Goal: Task Accomplishment & Management: Use online tool/utility

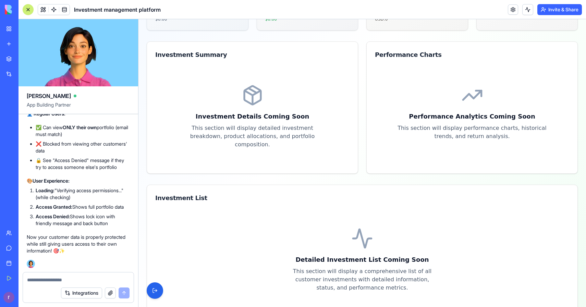
scroll to position [220, 0]
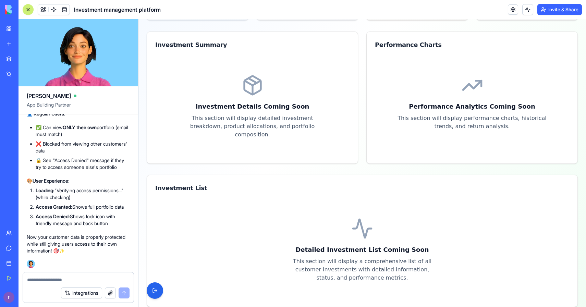
click at [74, 276] on div at bounding box center [78, 278] width 111 height 11
click at [74, 280] on textarea at bounding box center [78, 280] width 103 height 7
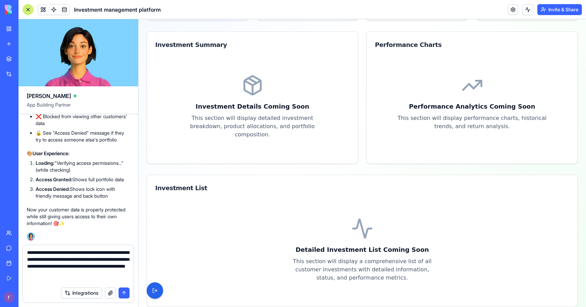
type textarea "**********"
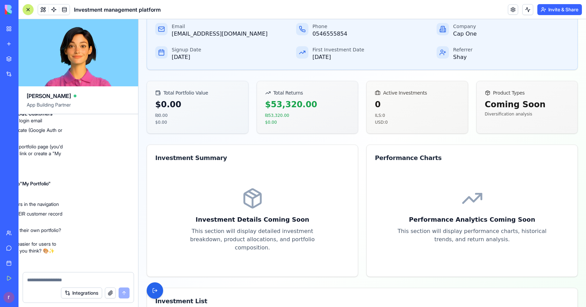
scroll to position [0, 0]
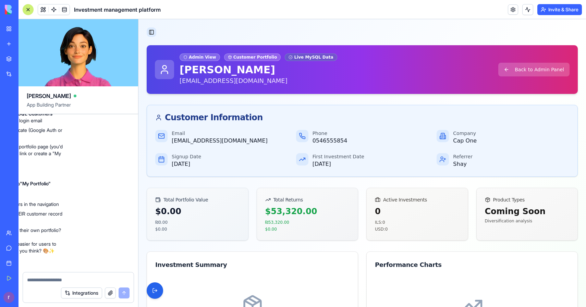
click at [151, 31] on button "Toggle Sidebar" at bounding box center [152, 32] width 10 height 10
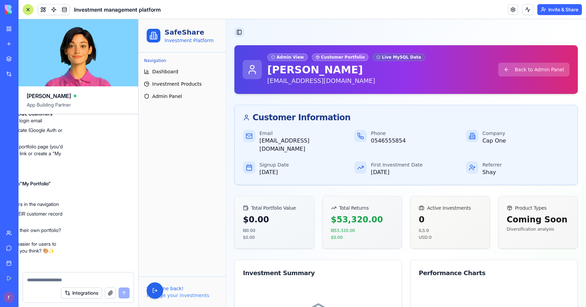
click at [239, 33] on button "Toggle Sidebar" at bounding box center [240, 32] width 10 height 10
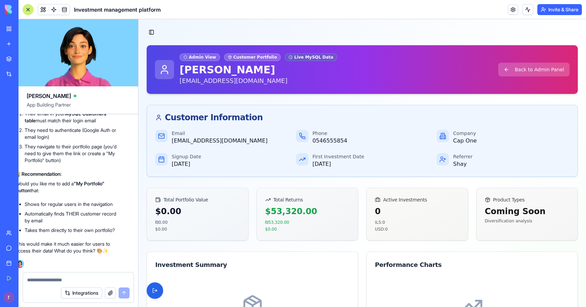
scroll to position [67759, 0]
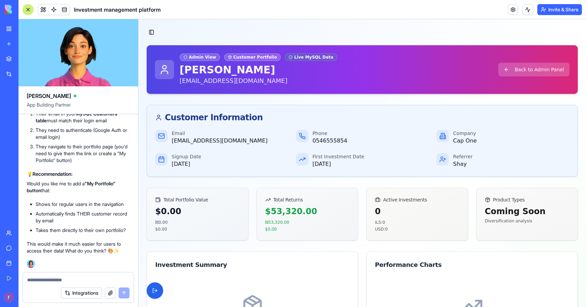
click at [69, 280] on textarea at bounding box center [78, 280] width 103 height 7
type textarea "*"
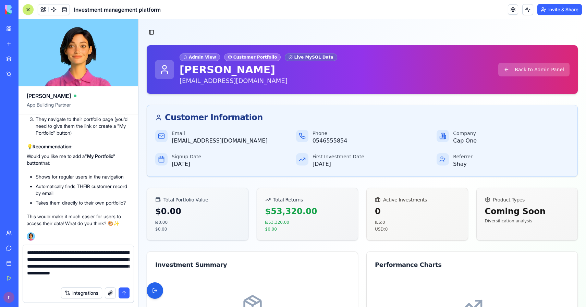
type textarea "**********"
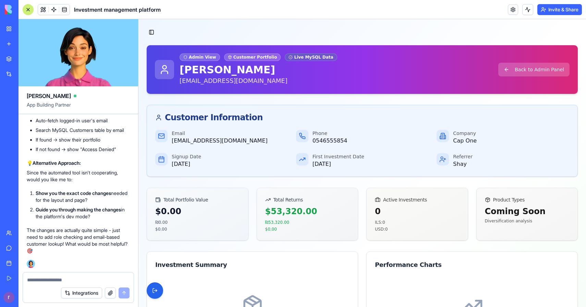
scroll to position [68516, 0]
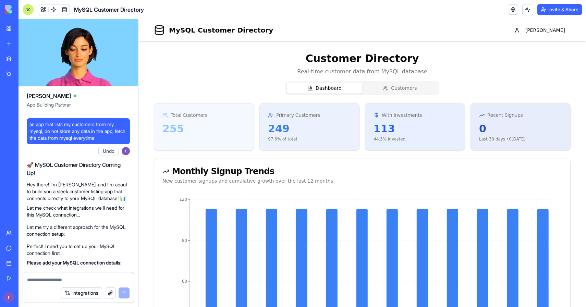
scroll to position [427, 0]
